Goal: Task Accomplishment & Management: Manage account settings

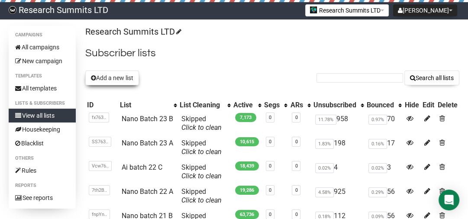
click at [117, 80] on button "Add a new list" at bounding box center [112, 78] width 54 height 15
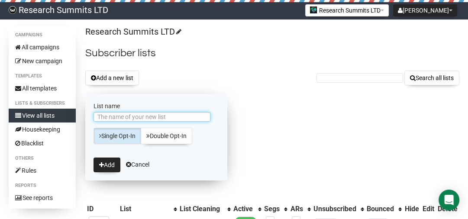
click at [133, 114] on input "List name" at bounding box center [151, 117] width 117 height 10
click at [135, 115] on input "Ai batch 13 D" at bounding box center [151, 117] width 117 height 10
type input "Ai batch 23 C"
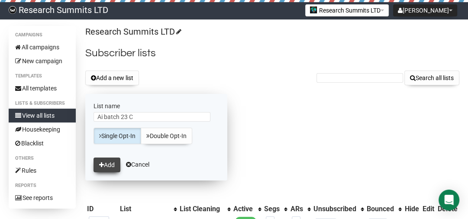
click at [99, 160] on button "Add" at bounding box center [106, 164] width 27 height 15
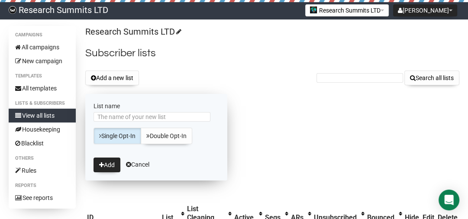
click at [113, 116] on input "List name" at bounding box center [151, 117] width 117 height 10
type input "Neuro Batch 23 D"
click at [103, 161] on button "Add" at bounding box center [106, 164] width 27 height 15
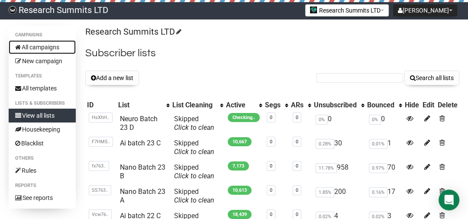
click at [48, 45] on link "All campaigns" at bounding box center [42, 47] width 67 height 14
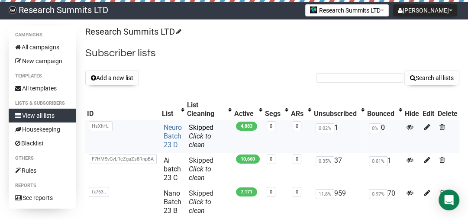
click at [172, 128] on link "Neuro Batch 23 D" at bounding box center [173, 136] width 18 height 26
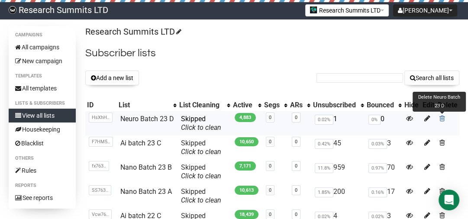
click at [441, 121] on link at bounding box center [442, 118] width 6 height 8
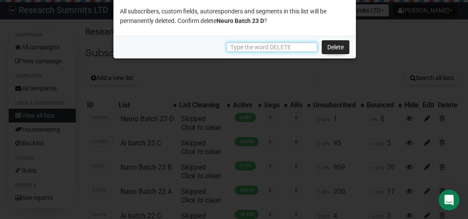
click at [279, 50] on input "text" at bounding box center [271, 47] width 91 height 10
type input "DELETE"
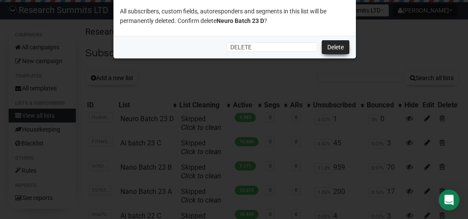
click at [337, 45] on link "Delete" at bounding box center [335, 47] width 28 height 14
click at [337, 48] on link "Delete" at bounding box center [335, 47] width 28 height 14
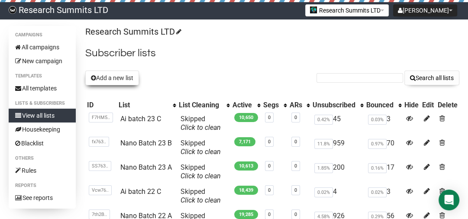
click at [110, 80] on button "Add a new list" at bounding box center [112, 78] width 54 height 15
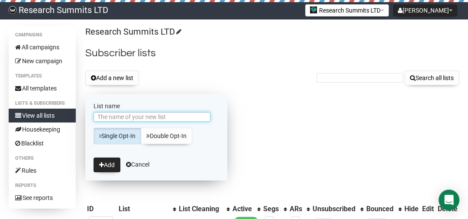
click at [120, 116] on input "List name" at bounding box center [151, 117] width 117 height 10
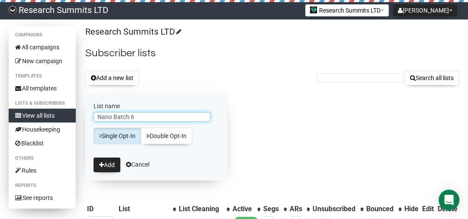
drag, startPoint x: 142, startPoint y: 114, endPoint x: 74, endPoint y: 109, distance: 67.7
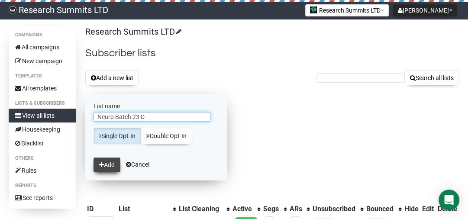
type input "Neuro Batch 23 D"
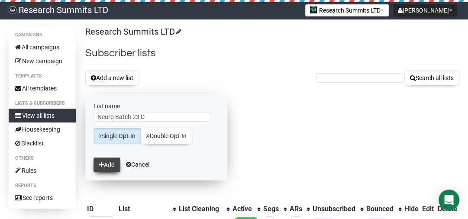
click at [113, 169] on button "Add" at bounding box center [106, 164] width 27 height 15
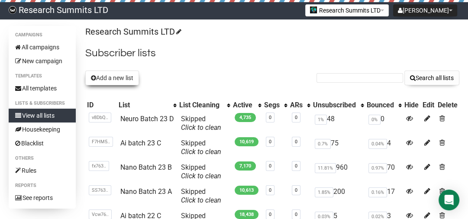
click at [116, 74] on button "Add a new list" at bounding box center [112, 78] width 54 height 15
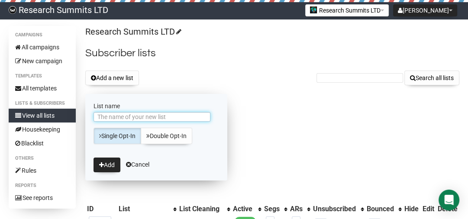
click at [159, 113] on input "List name" at bounding box center [151, 117] width 117 height 10
type input "Ai batch 23 D"
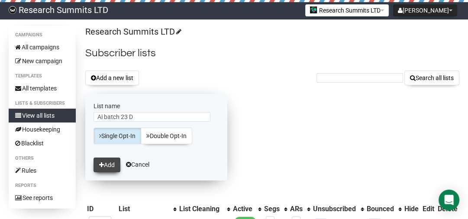
click at [109, 163] on button "Add" at bounding box center [106, 164] width 27 height 15
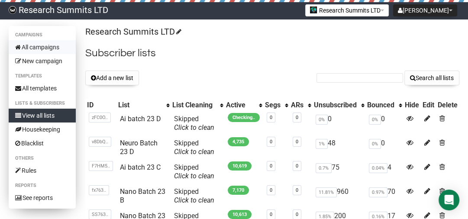
click at [35, 48] on link "All campaigns" at bounding box center [42, 47] width 67 height 14
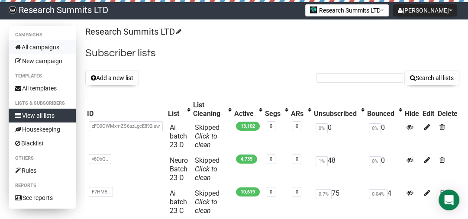
click at [49, 48] on link "All campaigns" at bounding box center [42, 47] width 67 height 14
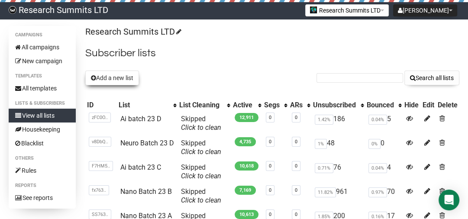
click at [124, 79] on button "Add a new list" at bounding box center [112, 78] width 54 height 15
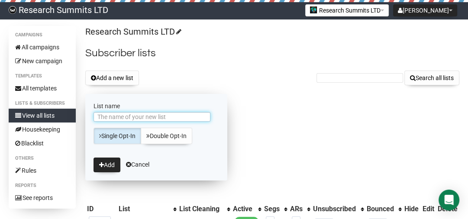
click at [126, 120] on input "List name" at bounding box center [151, 117] width 117 height 10
type input "Neuro batch 23 E"
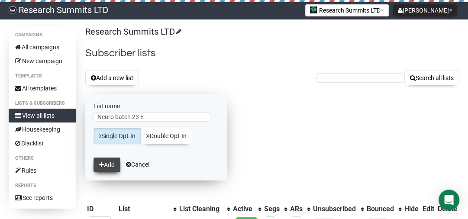
click at [103, 161] on button "Add" at bounding box center [106, 164] width 27 height 15
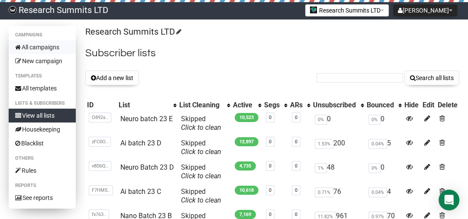
click at [54, 45] on link "All campaigns" at bounding box center [42, 47] width 67 height 14
